Goal: Check status: Check status

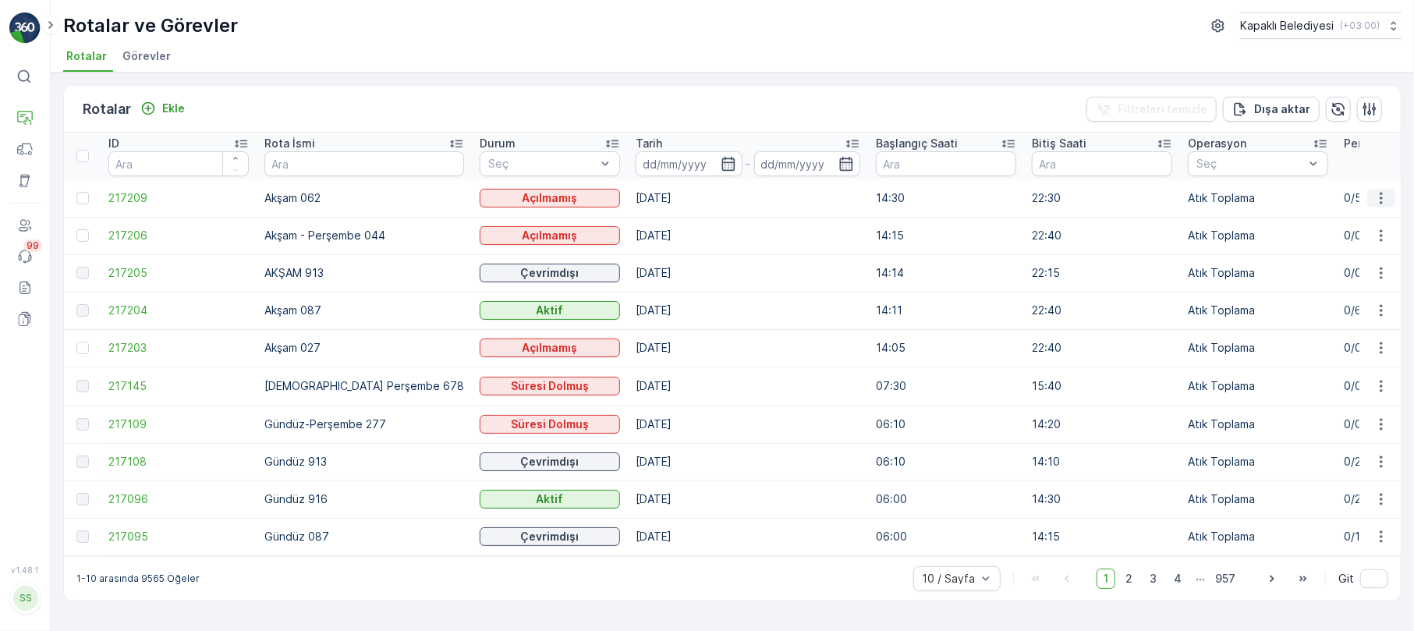
click at [1377, 191] on icon "button" at bounding box center [1382, 198] width 16 height 16
click at [1329, 288] on span "Atanan Kişiyi Değiştir" at bounding box center [1337, 287] width 109 height 16
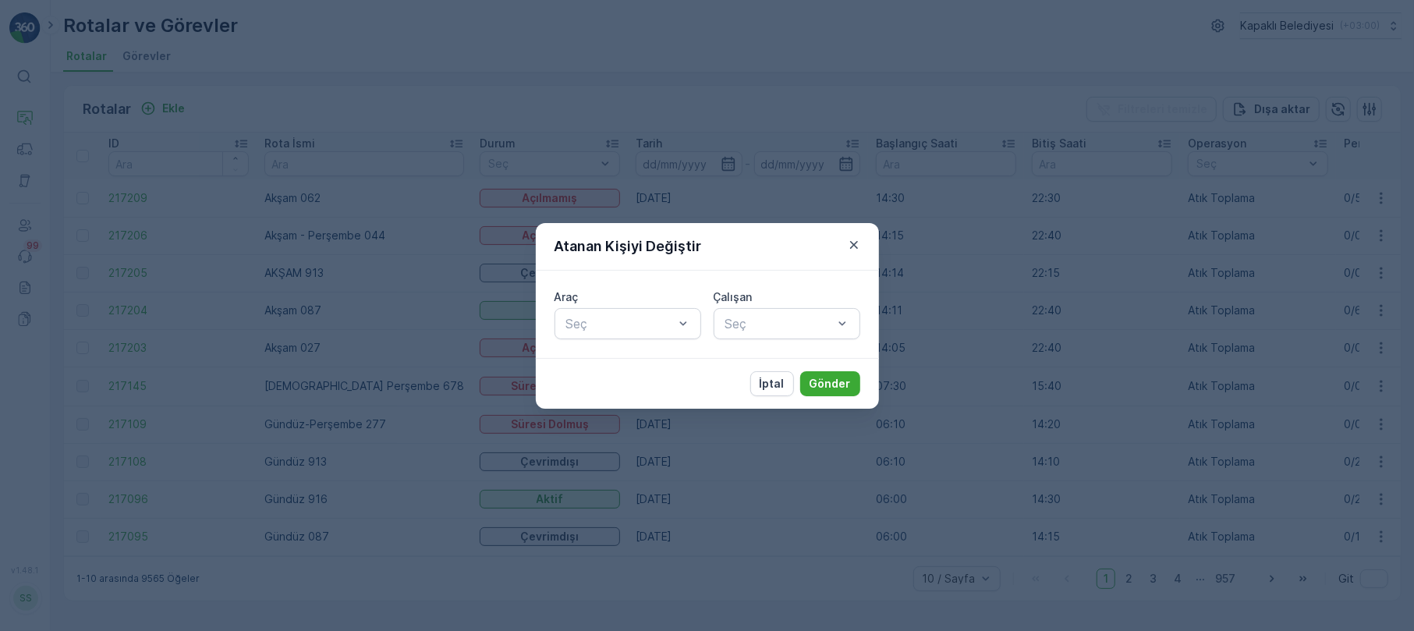
click at [847, 238] on icon "button" at bounding box center [854, 245] width 16 height 16
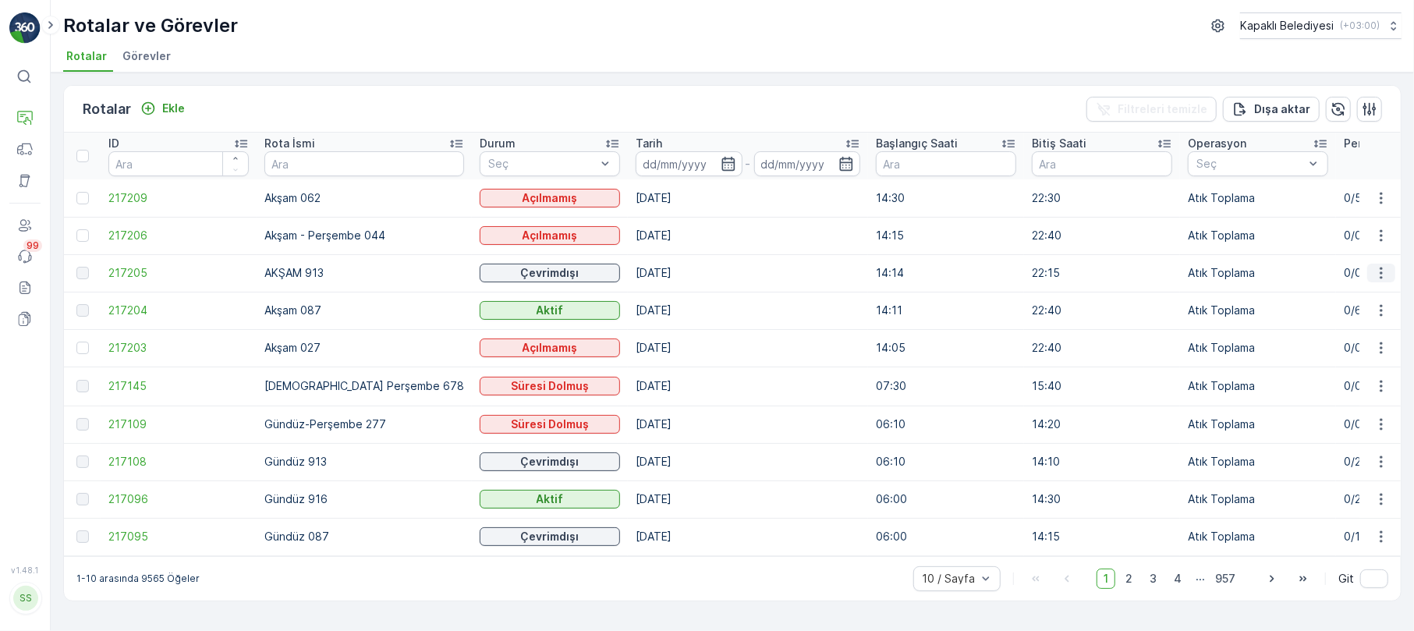
click at [1380, 269] on icon "button" at bounding box center [1382, 273] width 16 height 16
click at [1359, 294] on span "Daha fazla ayrıntı görün" at bounding box center [1345, 297] width 124 height 16
click at [1382, 193] on icon "button" at bounding box center [1381, 198] width 2 height 12
click at [1339, 240] on span "Rota Takibini Görüntüle" at bounding box center [1344, 244] width 122 height 16
click at [1389, 268] on icon "button" at bounding box center [1382, 273] width 16 height 16
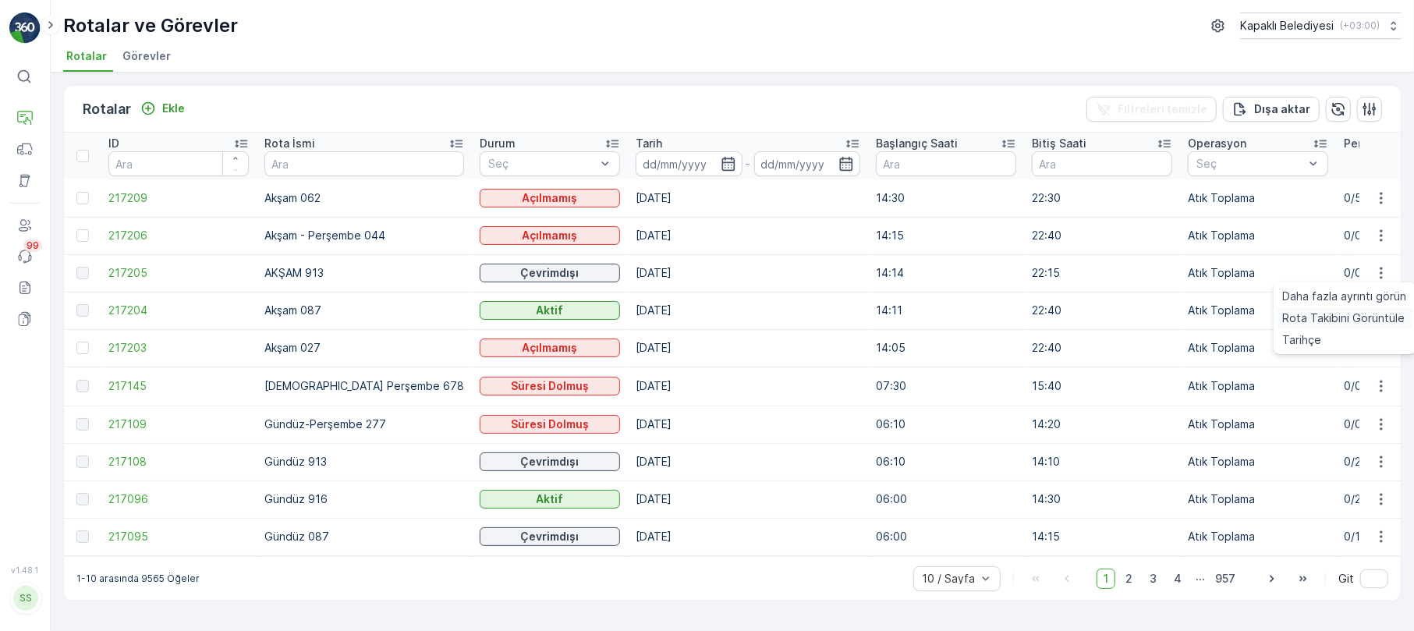
click at [1357, 317] on span "Rota Takibini Görüntüle" at bounding box center [1344, 318] width 122 height 16
